Goal: Information Seeking & Learning: Understand process/instructions

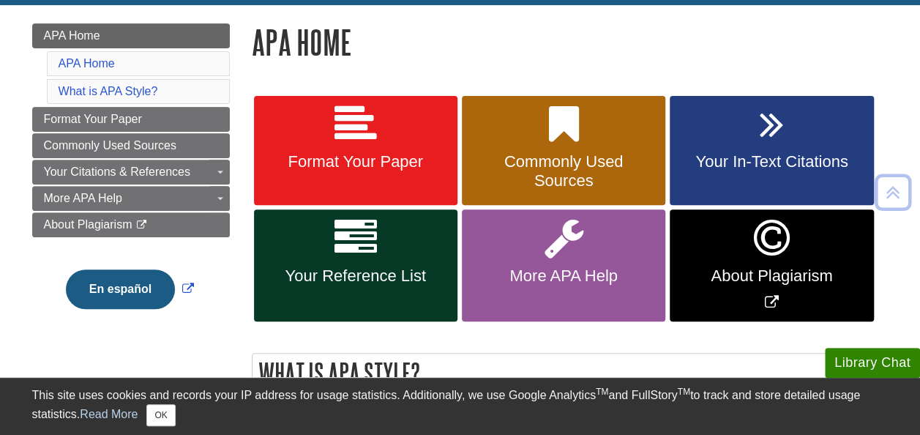
scroll to position [211, 0]
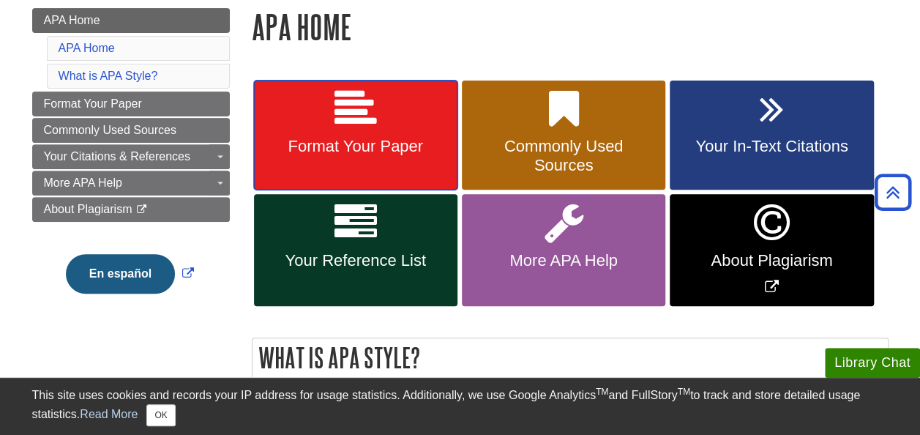
click at [399, 168] on link "Format Your Paper" at bounding box center [355, 135] width 203 height 110
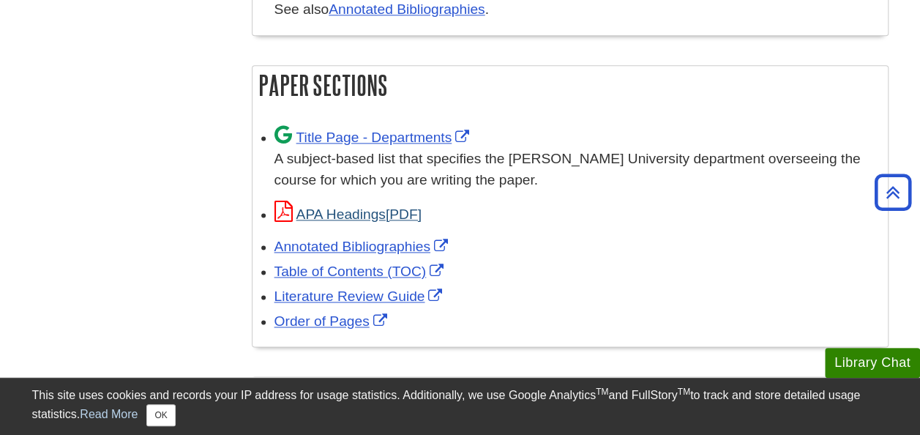
scroll to position [909, 0]
click at [369, 130] on span "Title Page - Departments" at bounding box center [373, 137] width 199 height 15
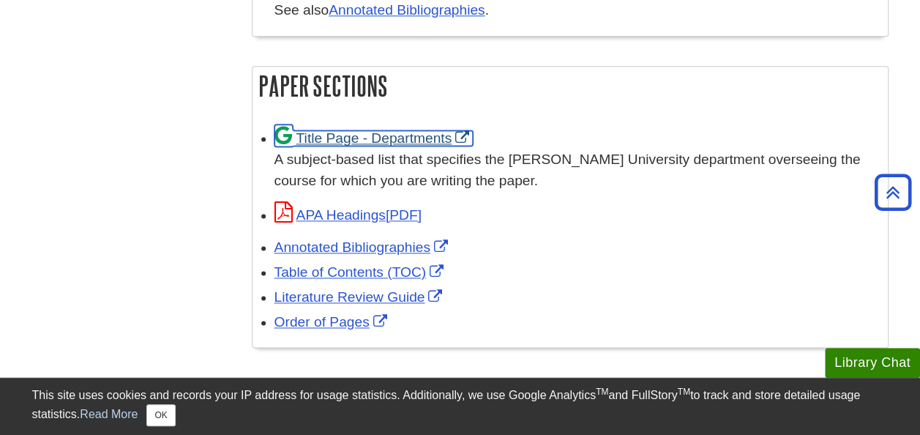
click at [357, 134] on link "Title Page - Departments" at bounding box center [373, 137] width 199 height 15
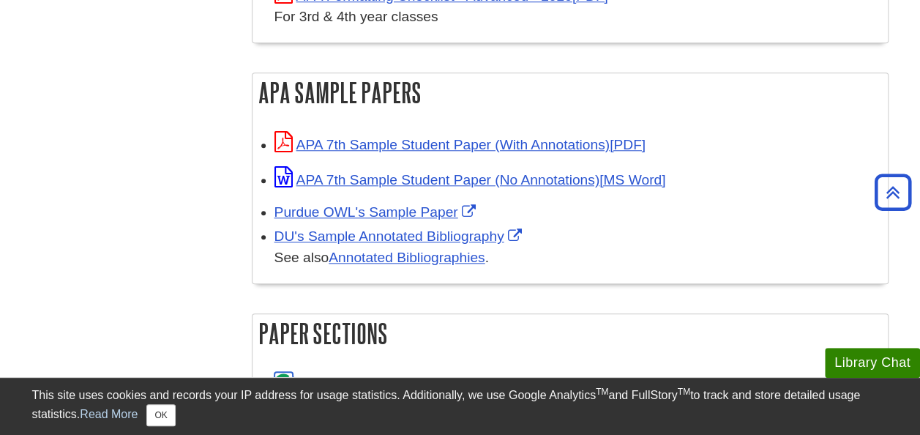
scroll to position [661, 0]
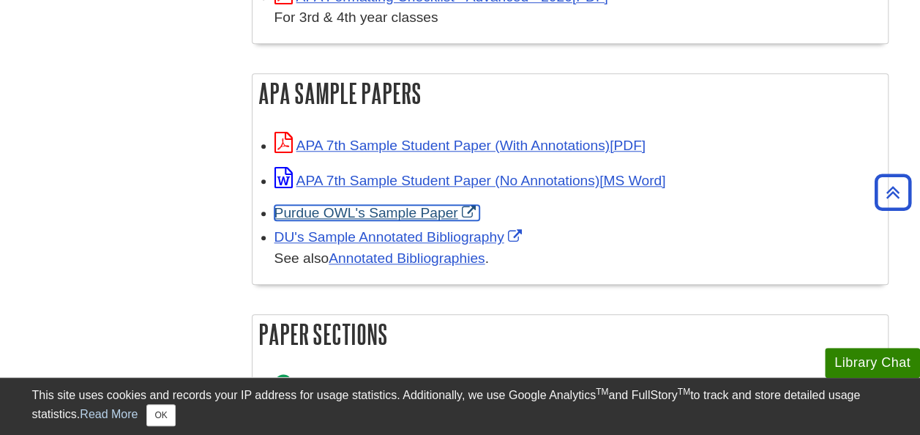
click at [364, 214] on link "Purdue OWL's Sample Paper" at bounding box center [376, 212] width 205 height 15
